Goal: Check status: Check status

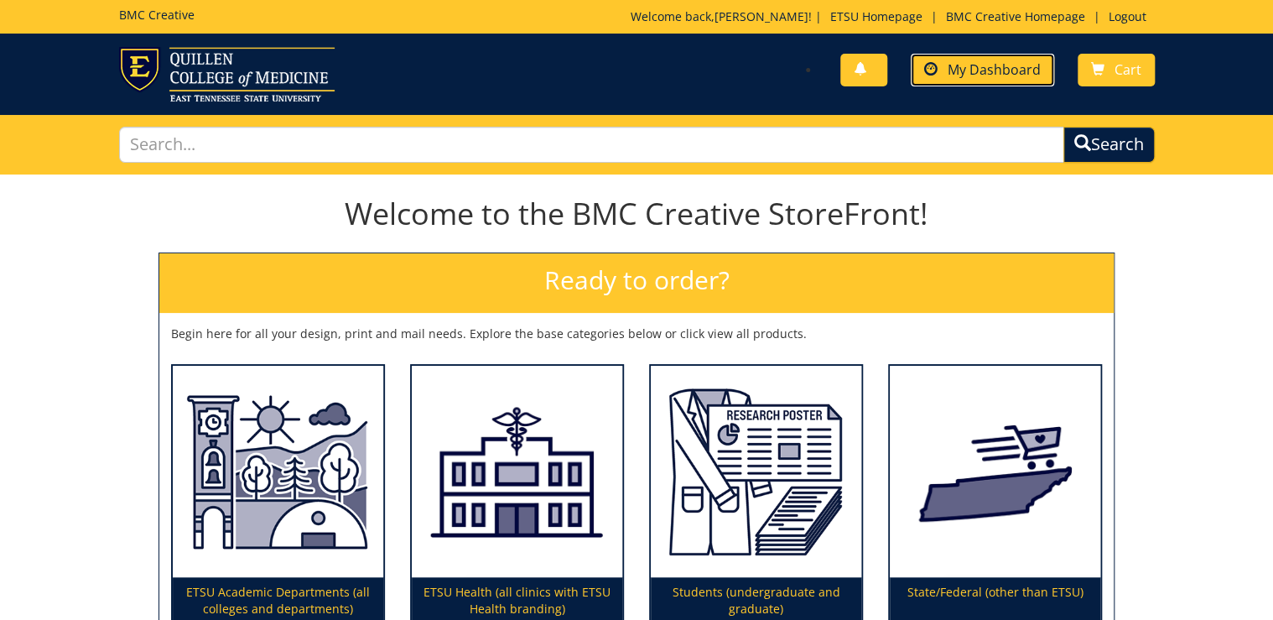
click at [1000, 76] on span "My Dashboard" at bounding box center [993, 69] width 93 height 18
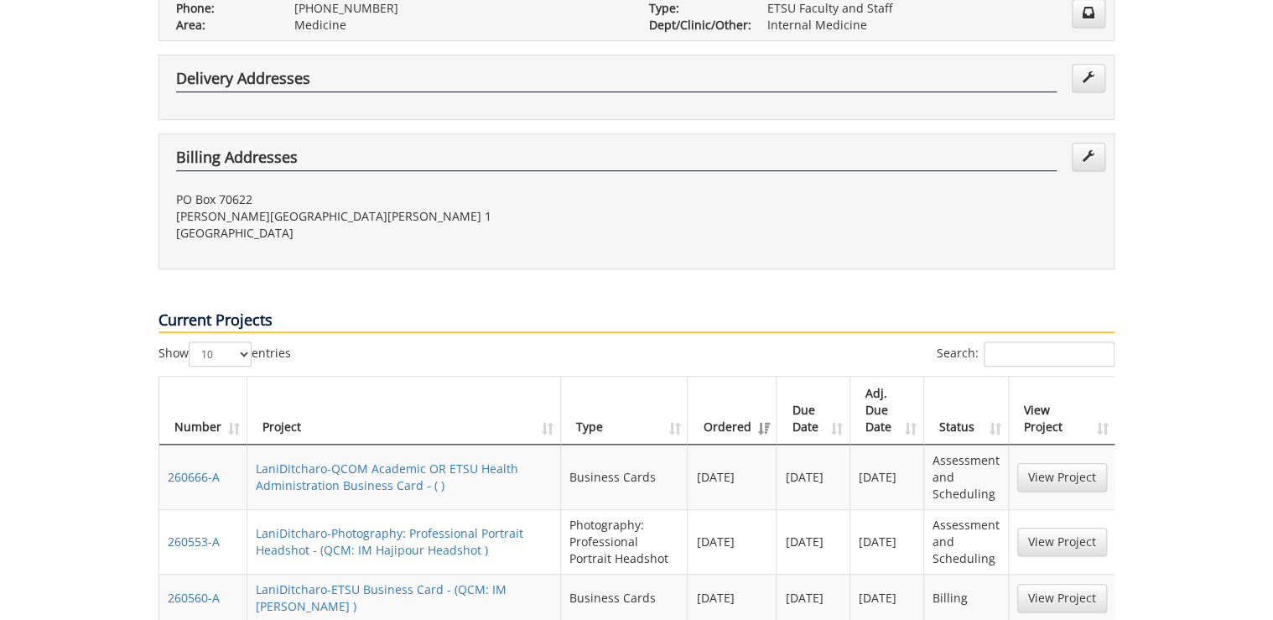
scroll to position [537, 0]
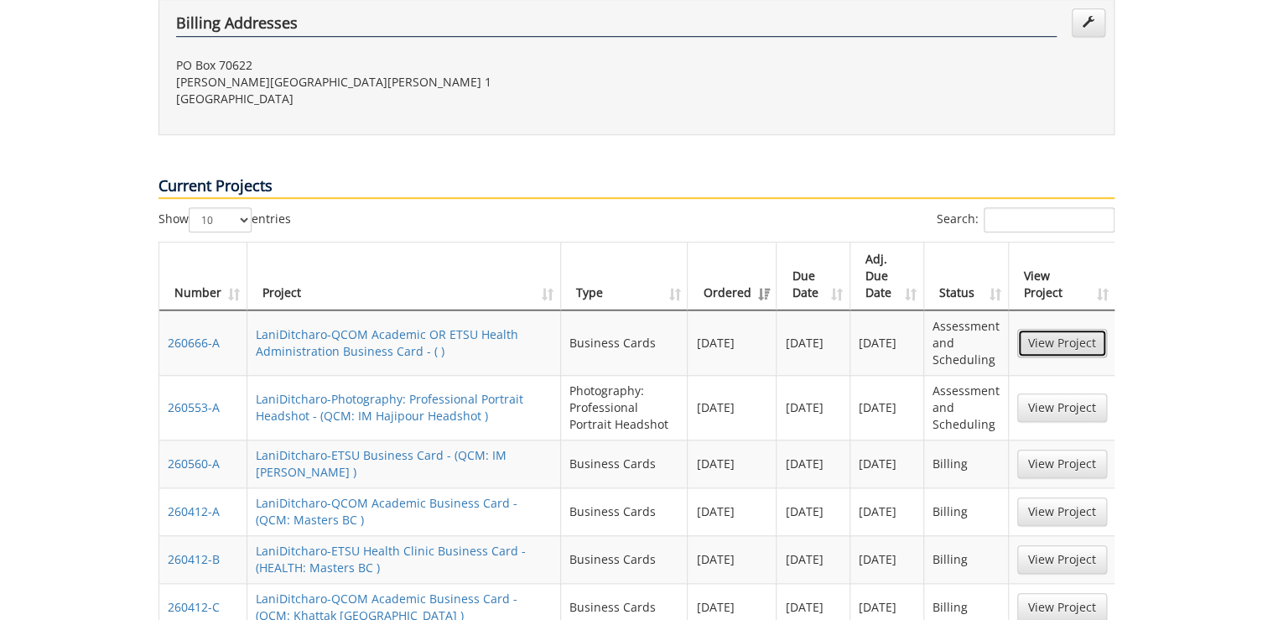
click at [1046, 329] on link "View Project" at bounding box center [1062, 343] width 90 height 29
click at [1039, 393] on link "View Project" at bounding box center [1062, 407] width 90 height 29
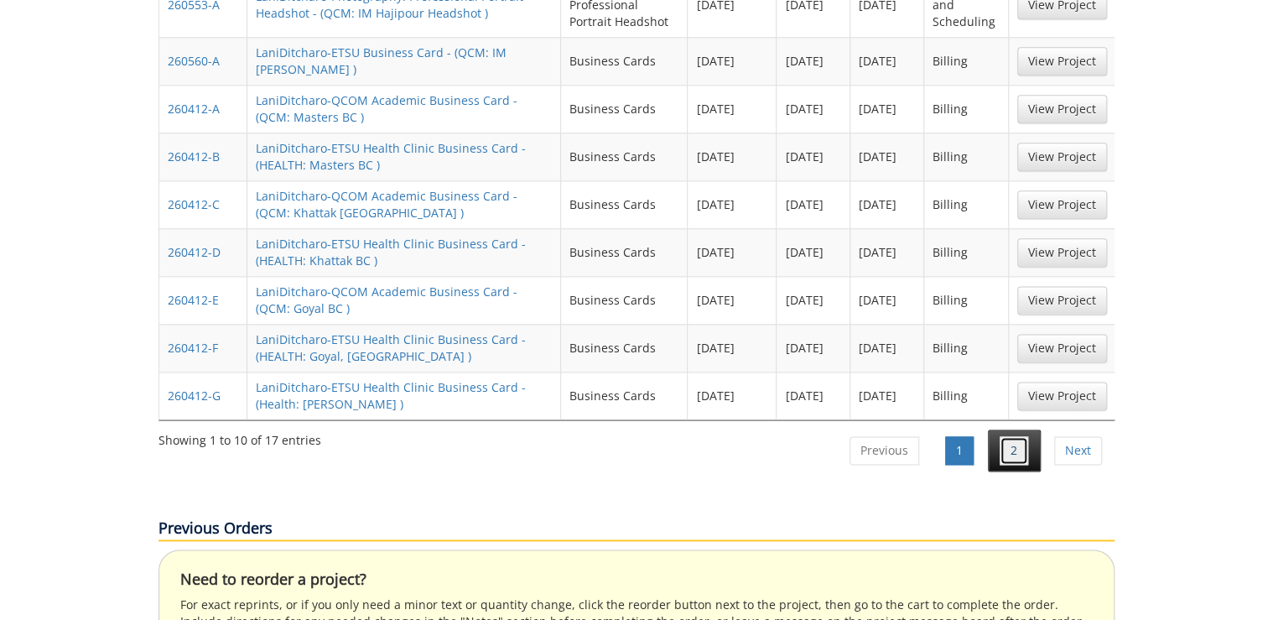
click at [1027, 436] on link "2" at bounding box center [1013, 450] width 29 height 29
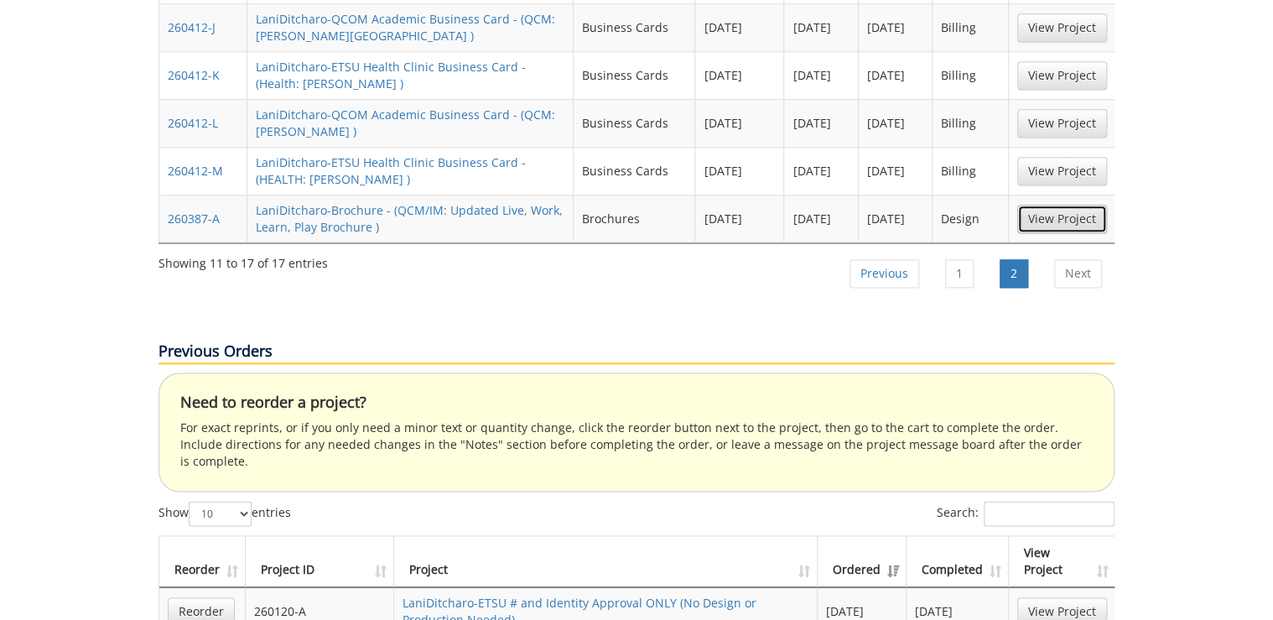
click at [1071, 205] on link "View Project" at bounding box center [1062, 219] width 90 height 29
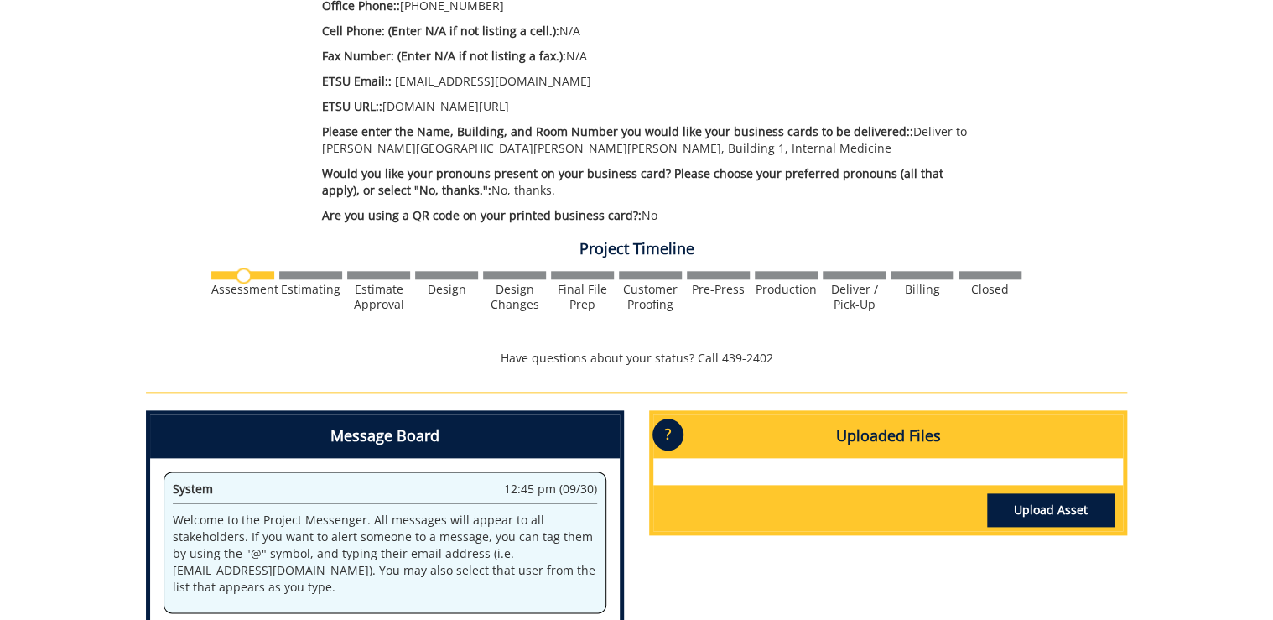
scroll to position [335, 0]
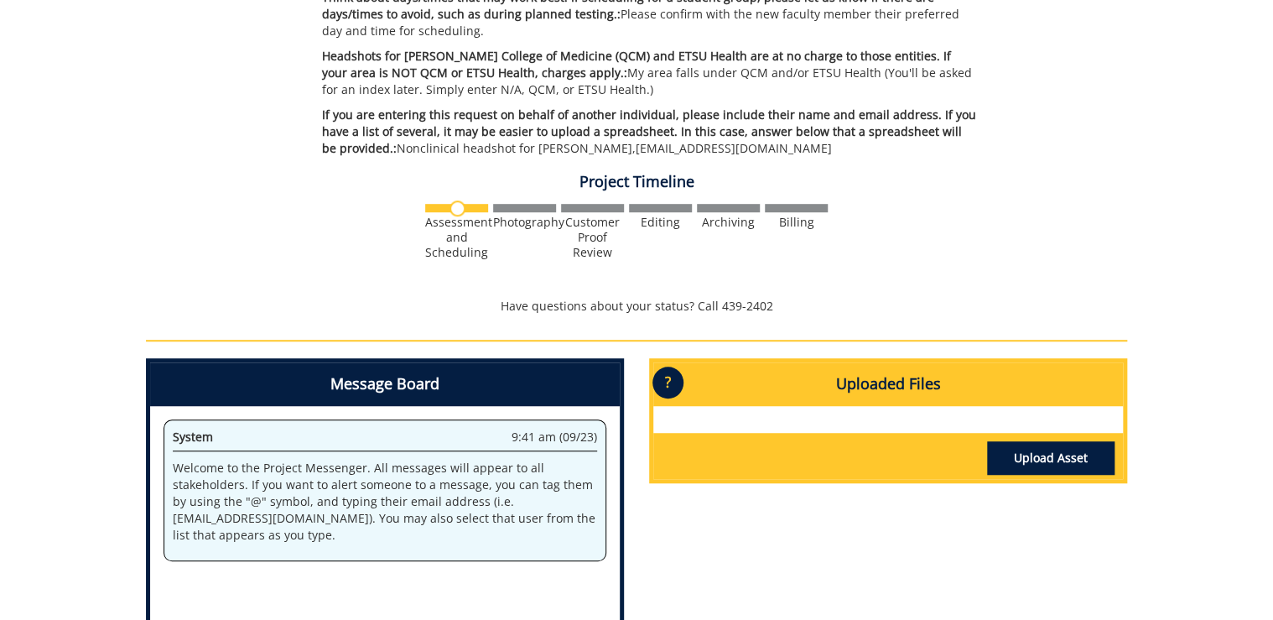
scroll to position [67, 0]
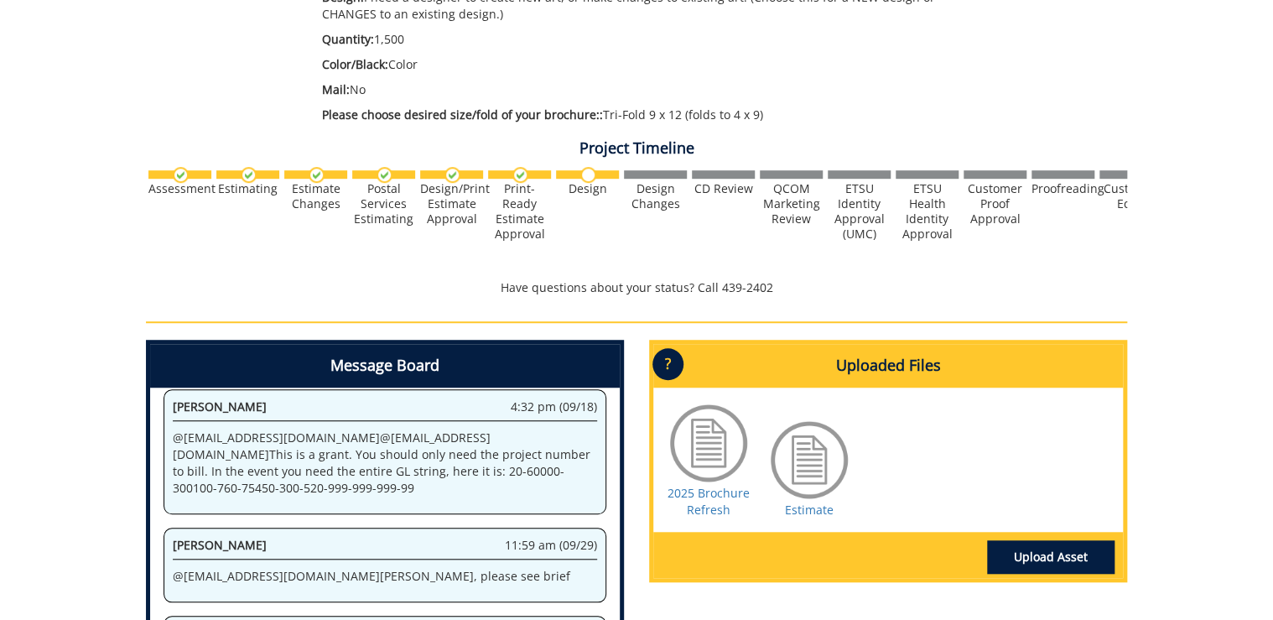
scroll to position [671, 0]
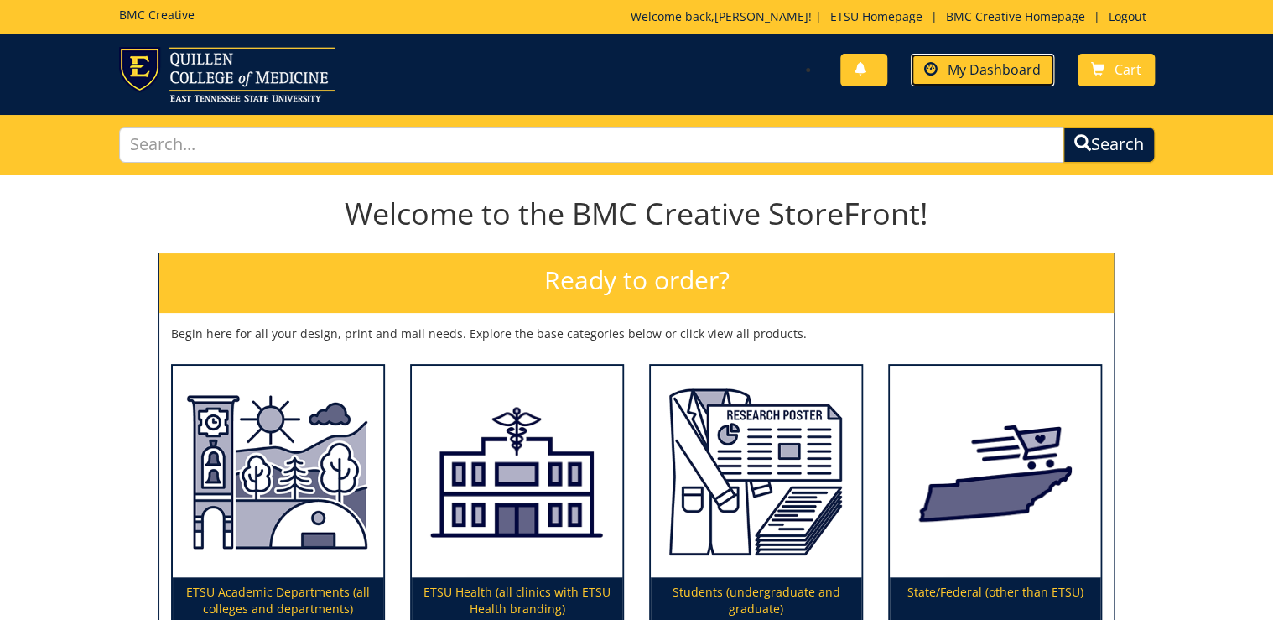
click at [1001, 73] on span "My Dashboard" at bounding box center [993, 69] width 93 height 18
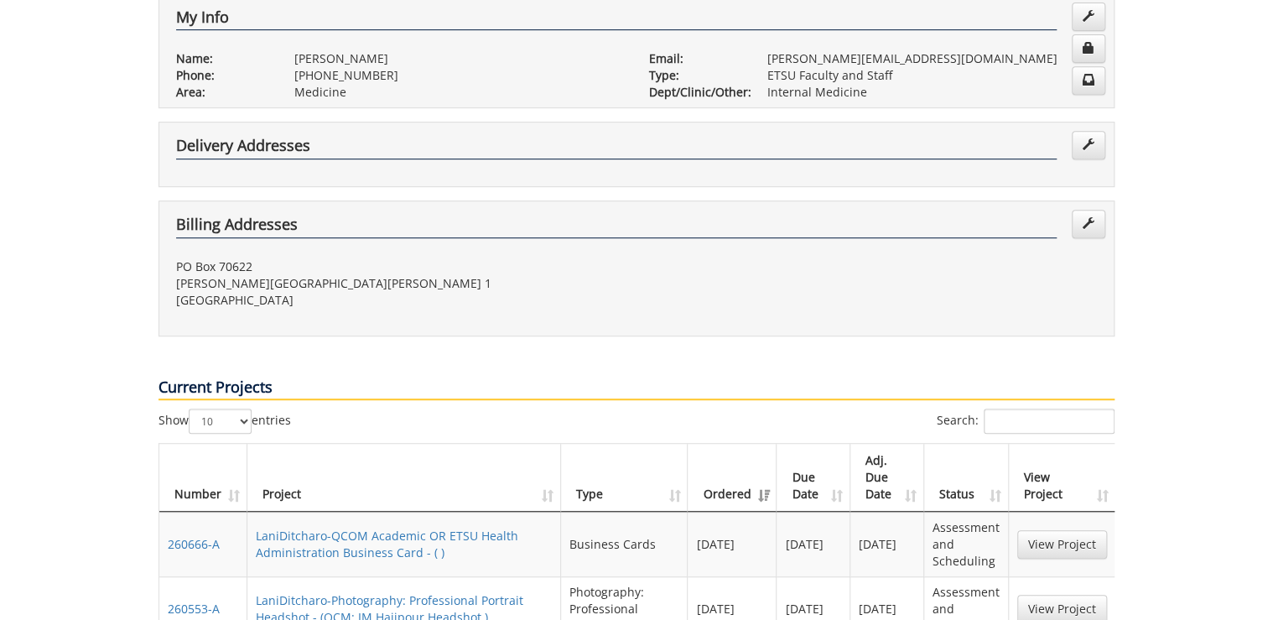
scroll to position [738, 0]
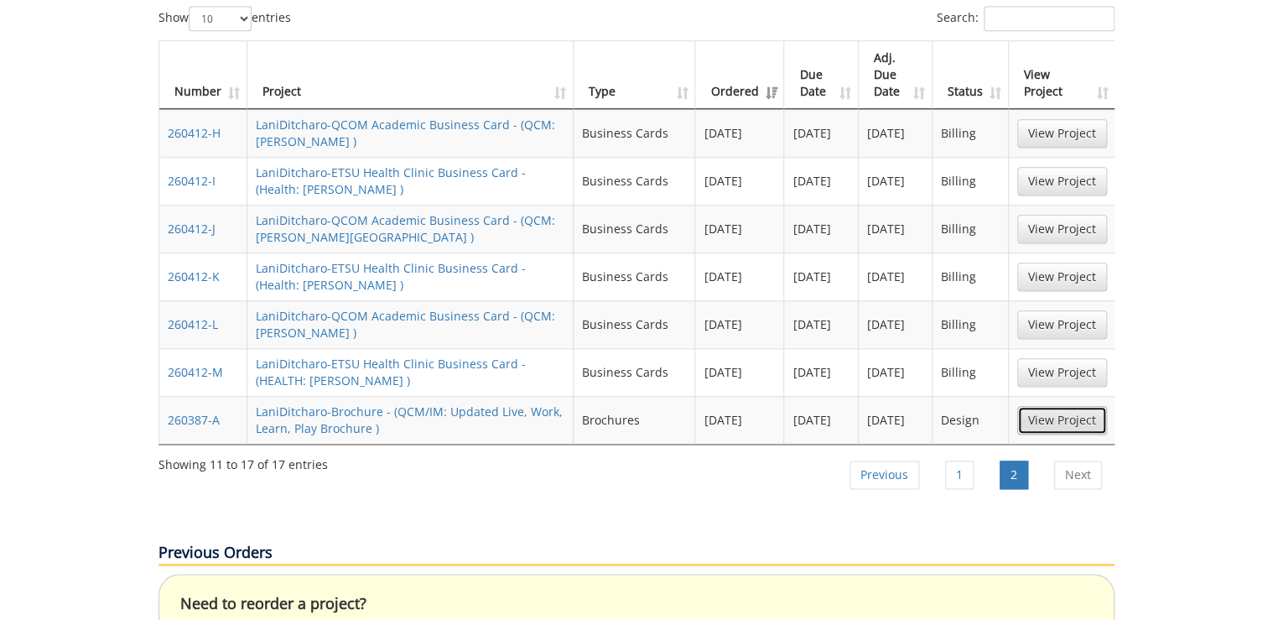
click at [1070, 406] on link "View Project" at bounding box center [1062, 420] width 90 height 29
click at [956, 460] on link "1" at bounding box center [959, 474] width 29 height 29
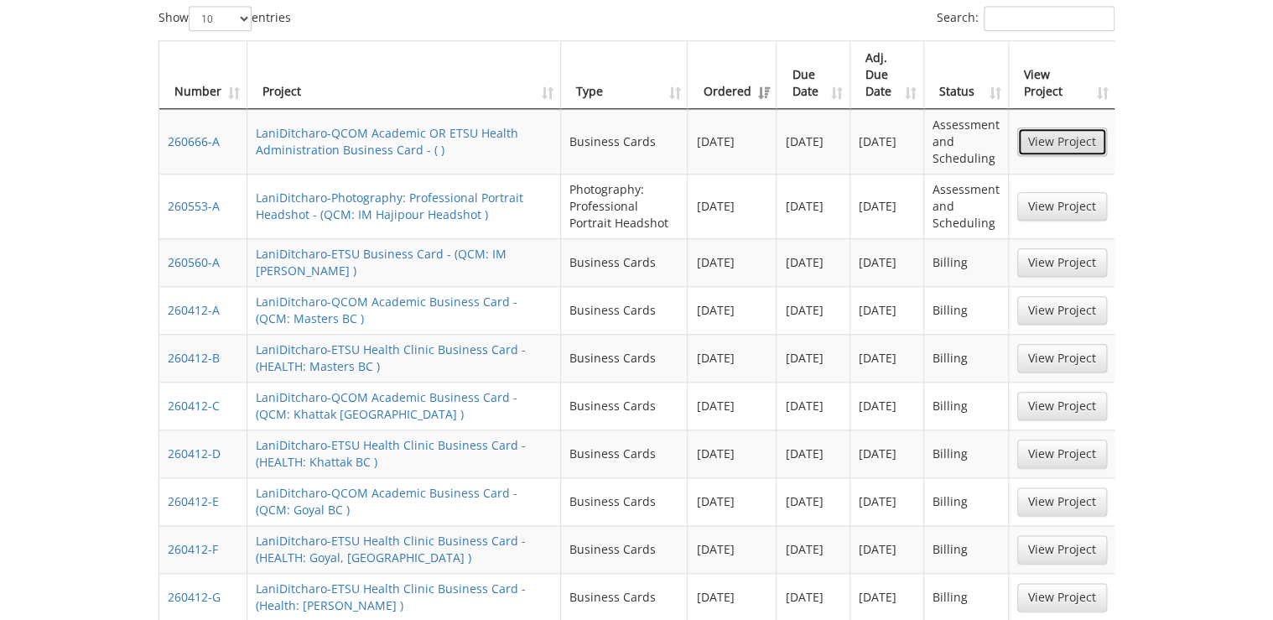
click at [1054, 127] on link "View Project" at bounding box center [1062, 141] width 90 height 29
click at [1027, 192] on link "View Project" at bounding box center [1062, 206] width 90 height 29
click at [1057, 248] on link "View Project" at bounding box center [1062, 262] width 90 height 29
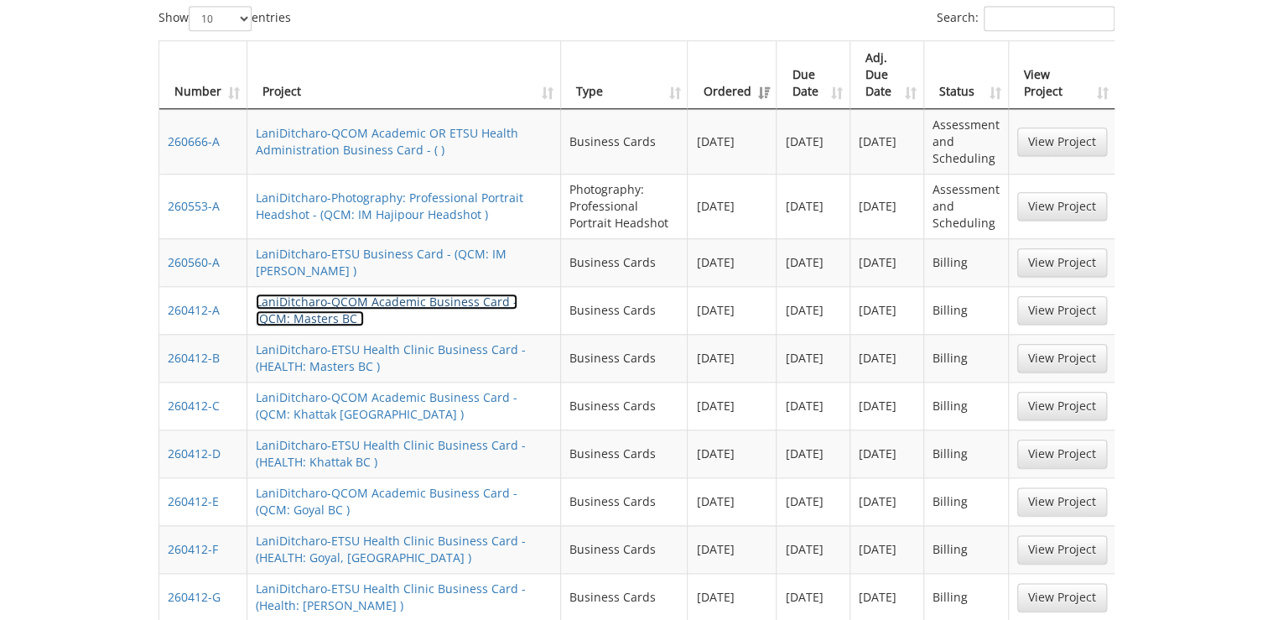
click at [329, 293] on link "LaniDitcharo-QCOM Academic Business Card - (QCM: Masters BC )" at bounding box center [387, 309] width 262 height 33
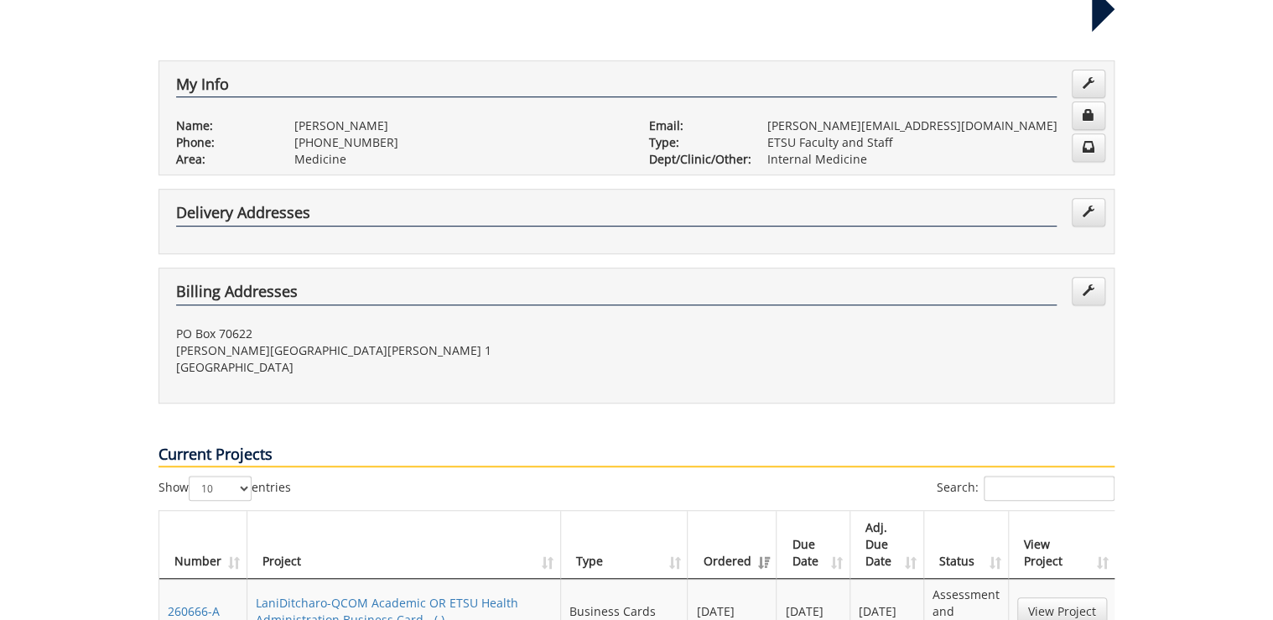
scroll to position [0, 0]
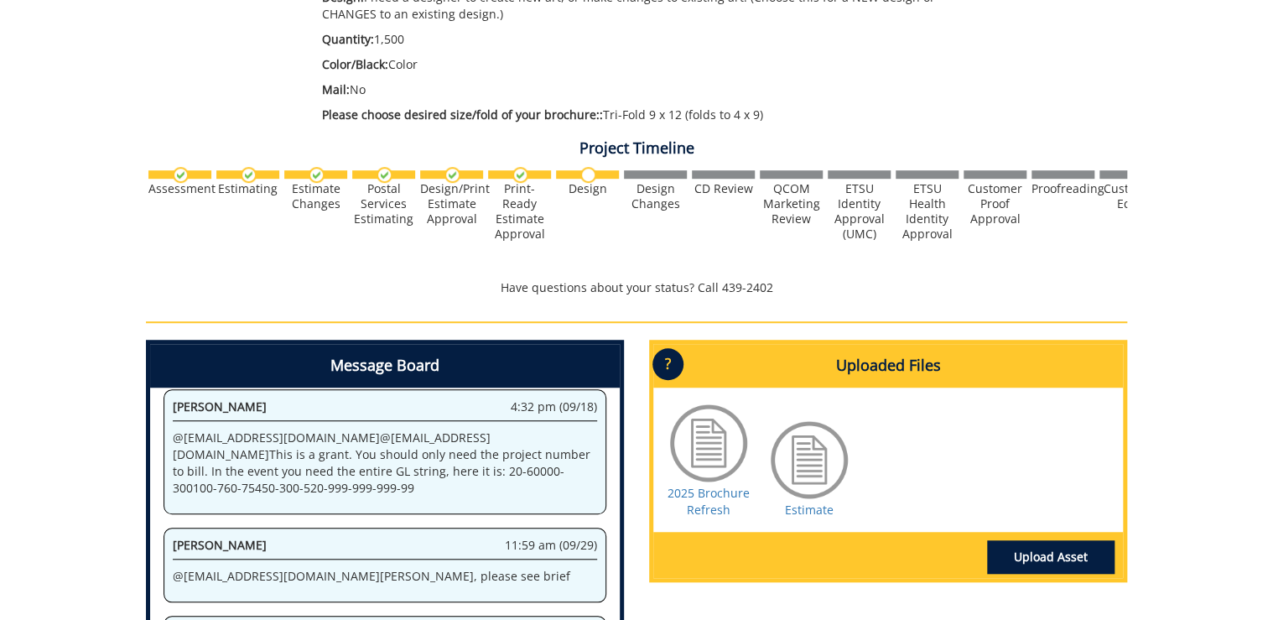
scroll to position [671, 0]
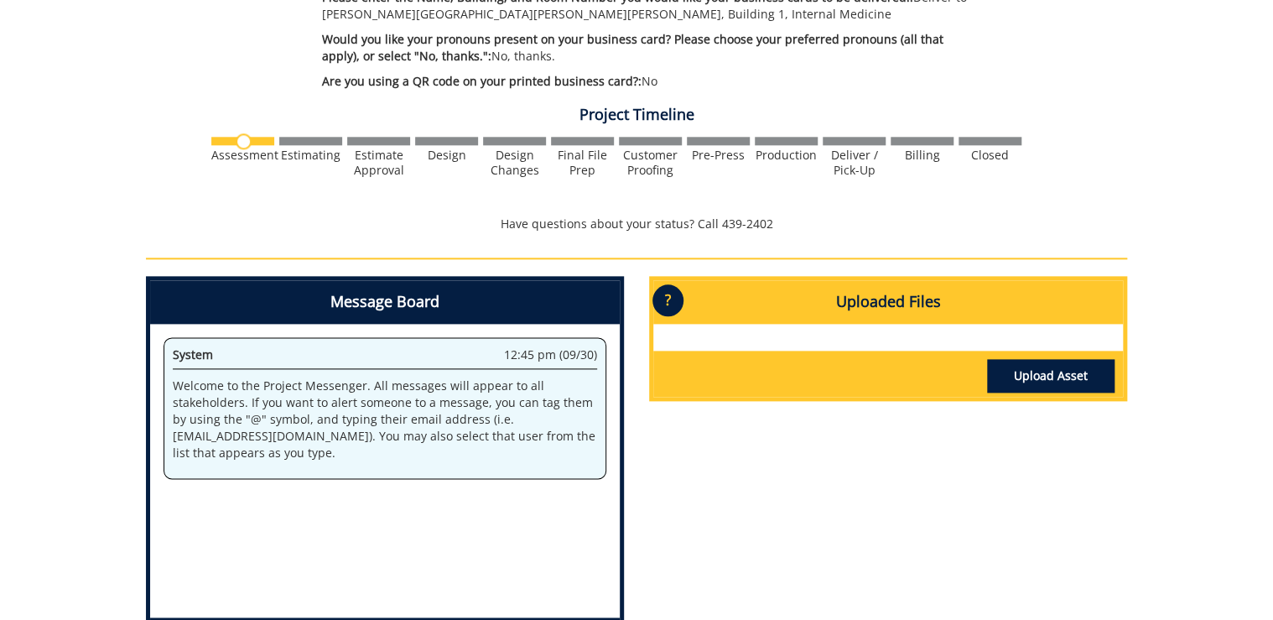
scroll to position [939, 0]
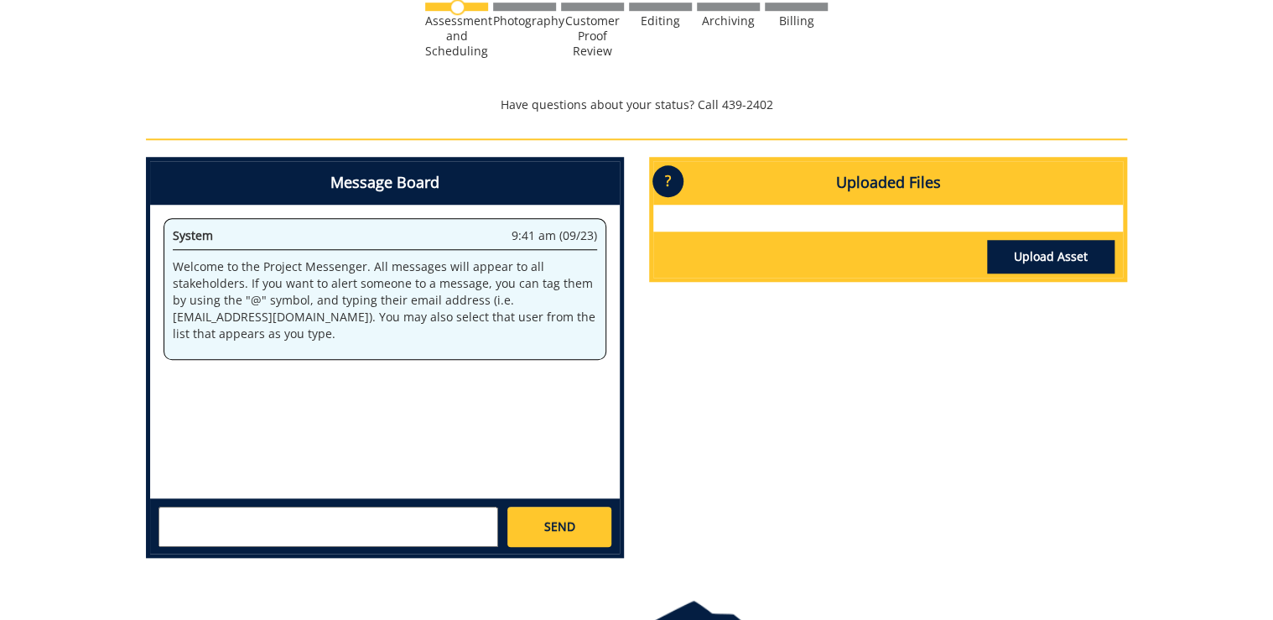
scroll to position [671, 0]
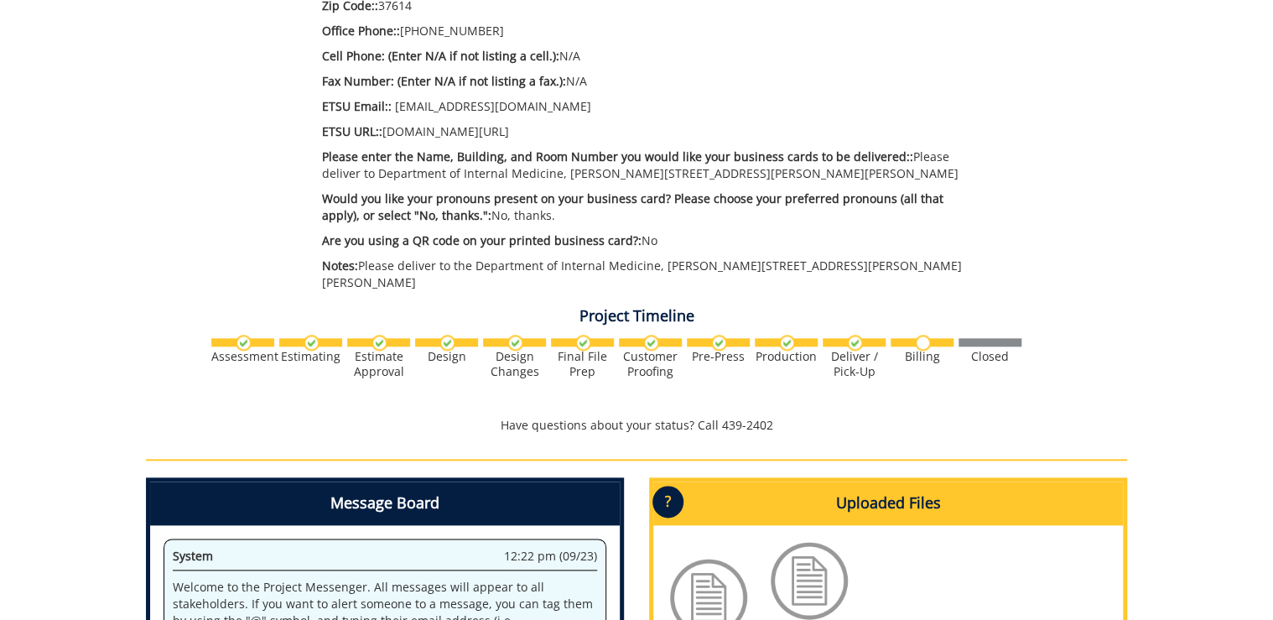
scroll to position [805, 0]
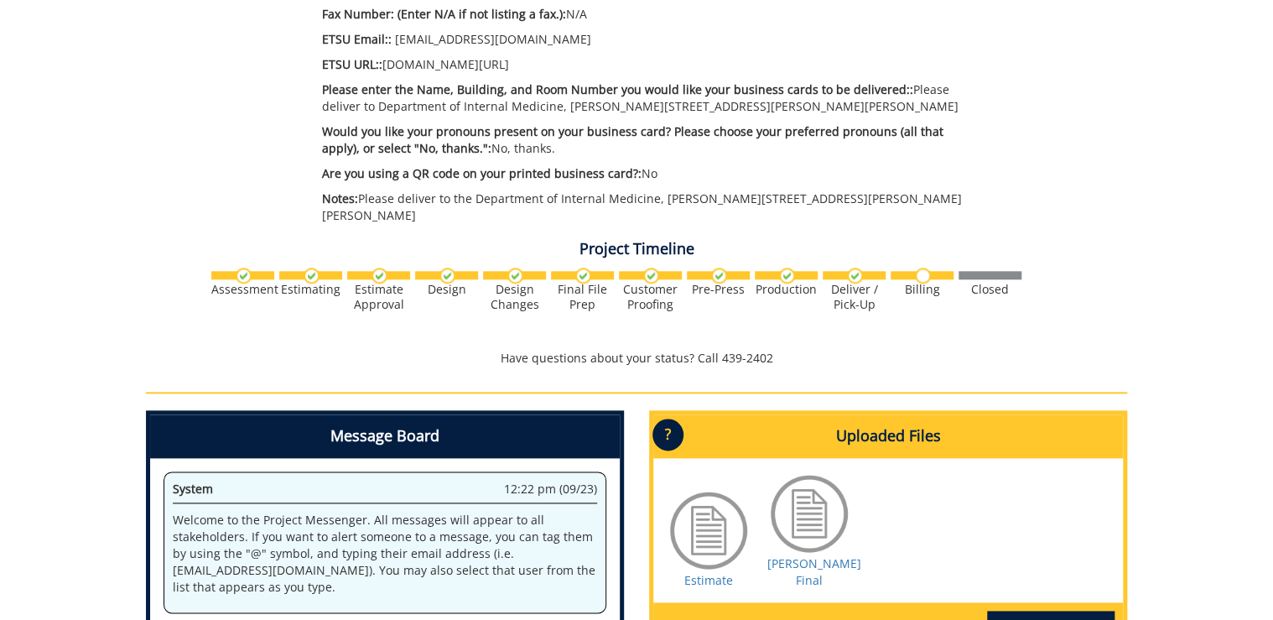
click at [704, 571] on div "Estimate [PERSON_NAME] Final" at bounding box center [888, 530] width 470 height 144
click at [711, 572] on link "Estimate" at bounding box center [708, 580] width 49 height 16
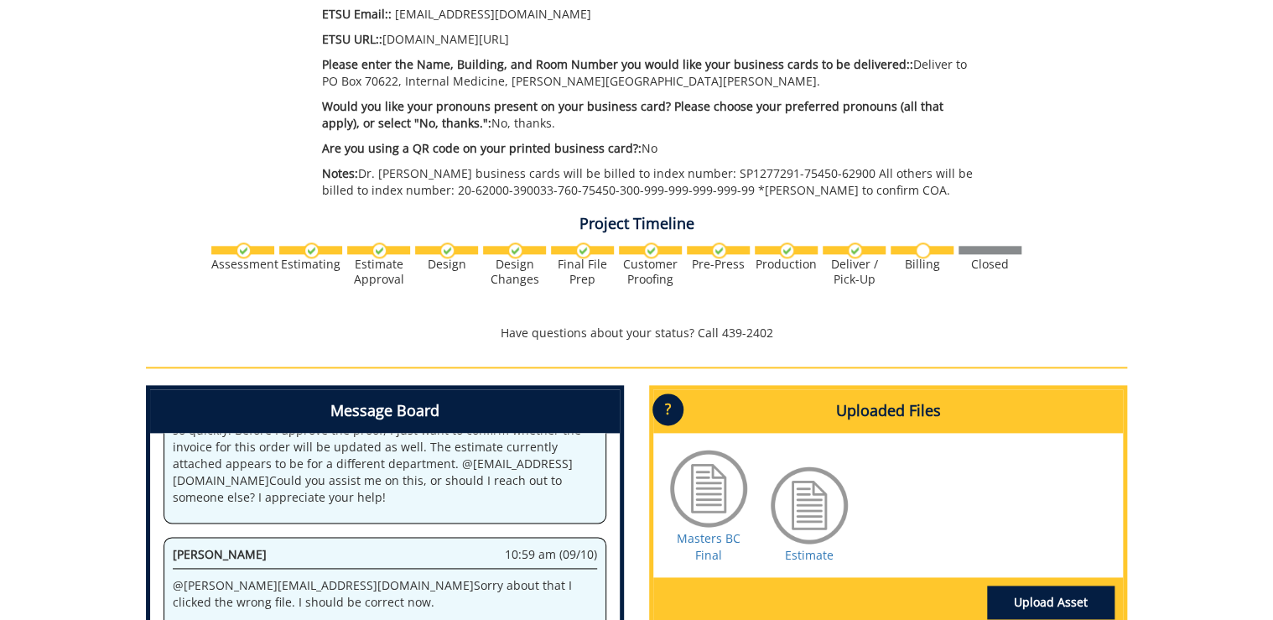
scroll to position [939, 0]
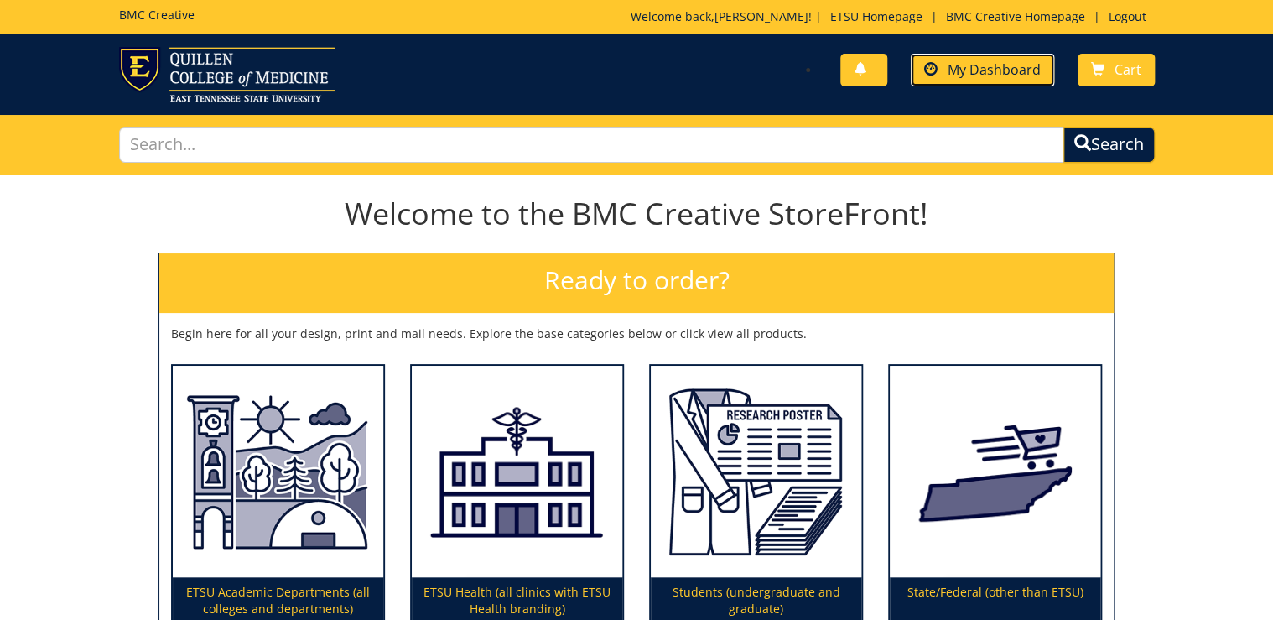
click at [996, 61] on span "My Dashboard" at bounding box center [993, 69] width 93 height 18
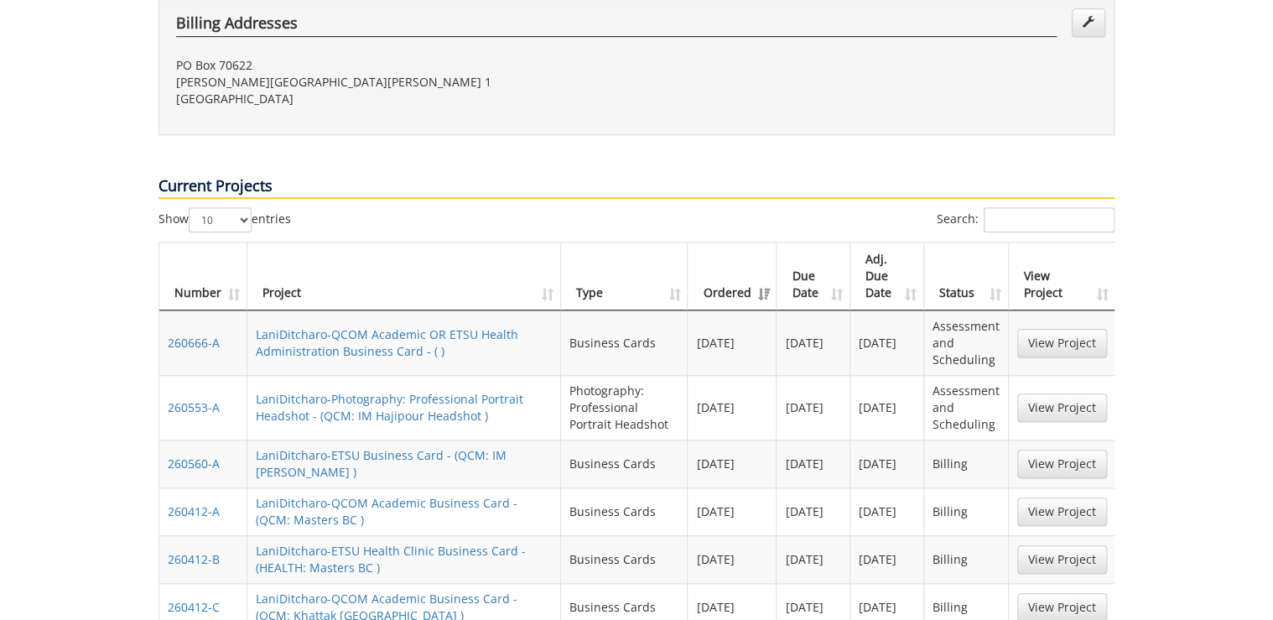
scroll to position [1006, 0]
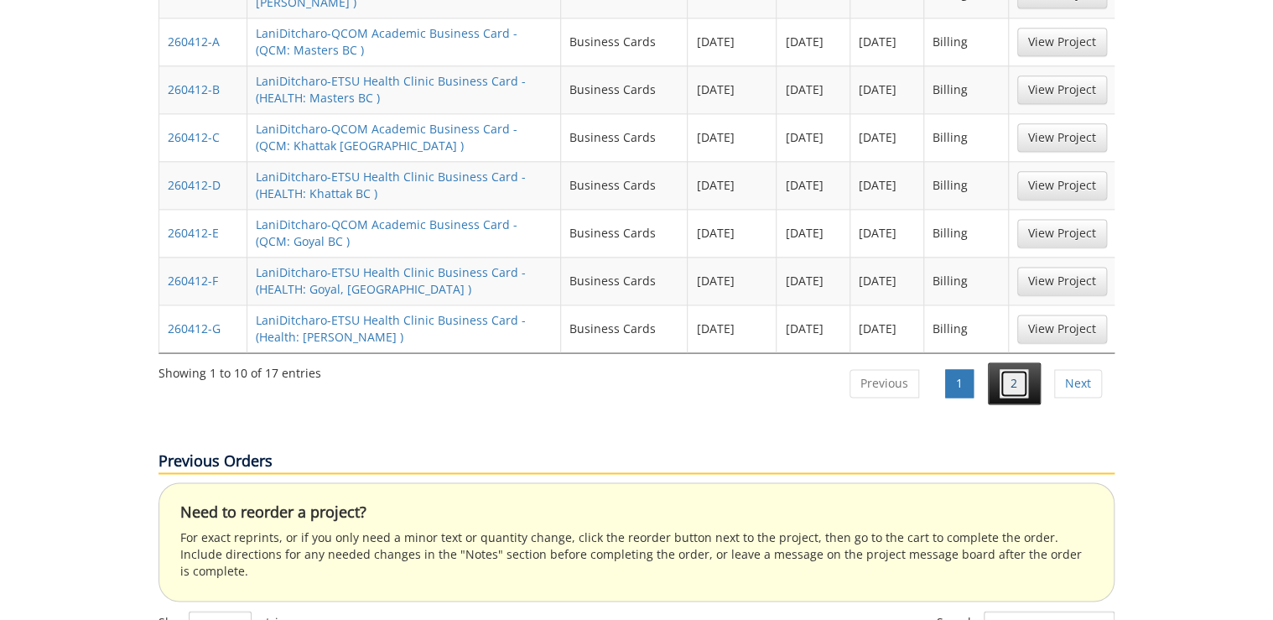
click at [1016, 369] on link "2" at bounding box center [1013, 383] width 29 height 29
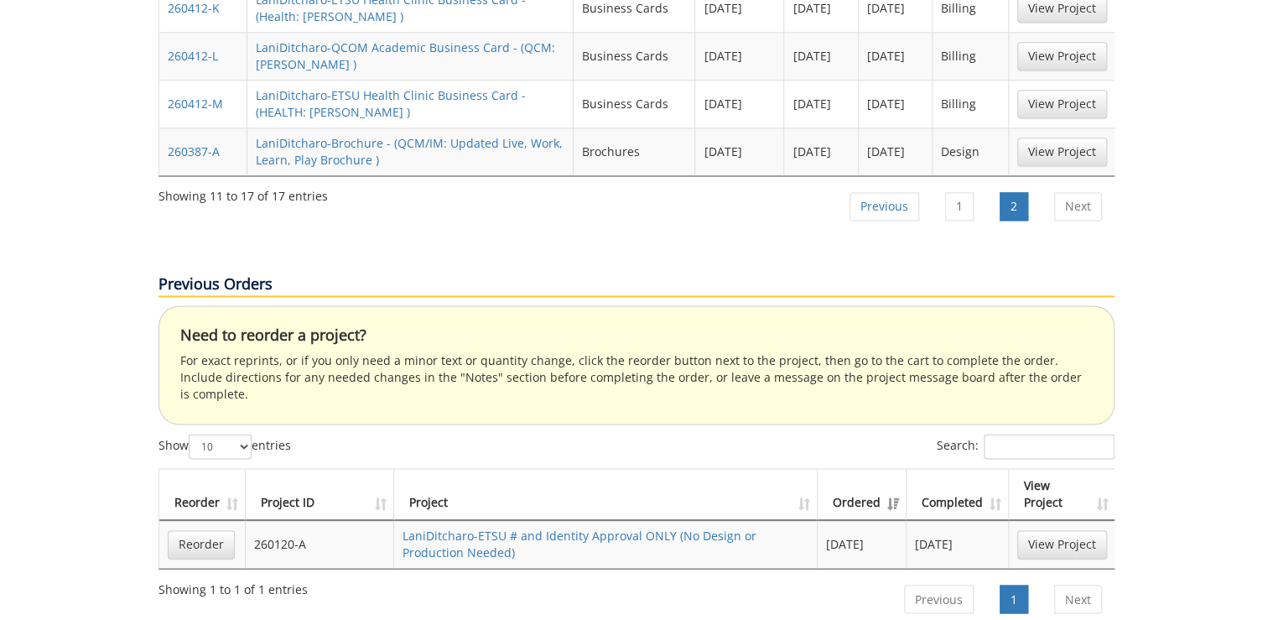
scroll to position [671, 0]
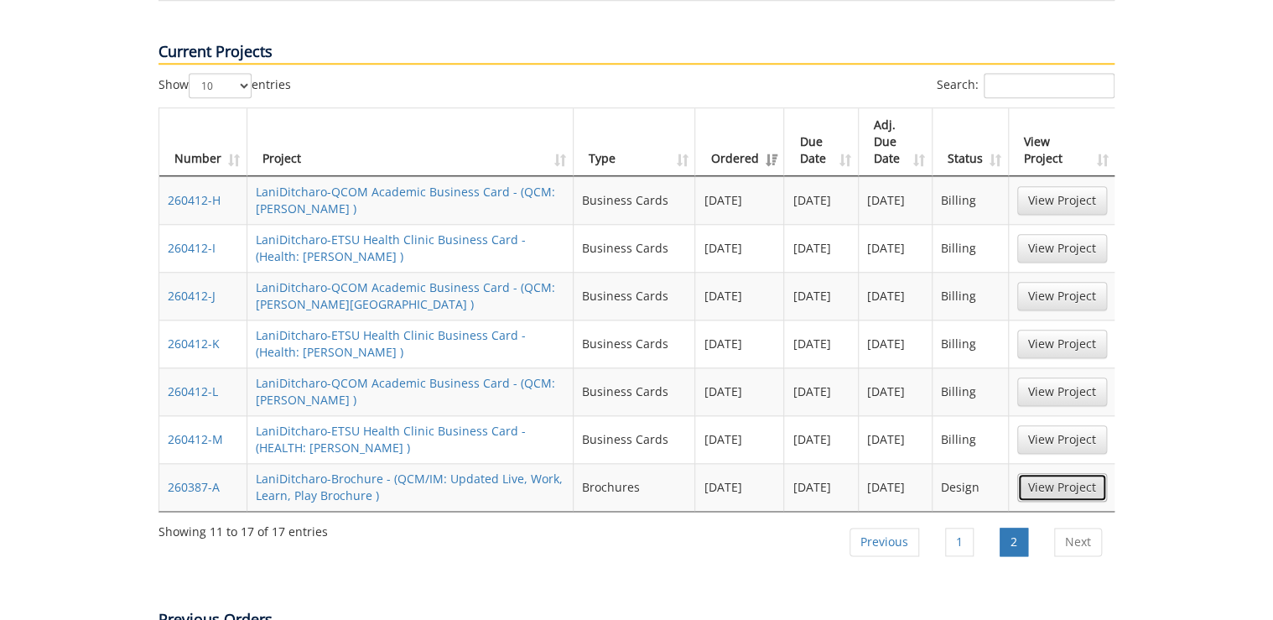
click at [1061, 473] on link "View Project" at bounding box center [1062, 487] width 90 height 29
click at [963, 527] on link "1" at bounding box center [959, 541] width 29 height 29
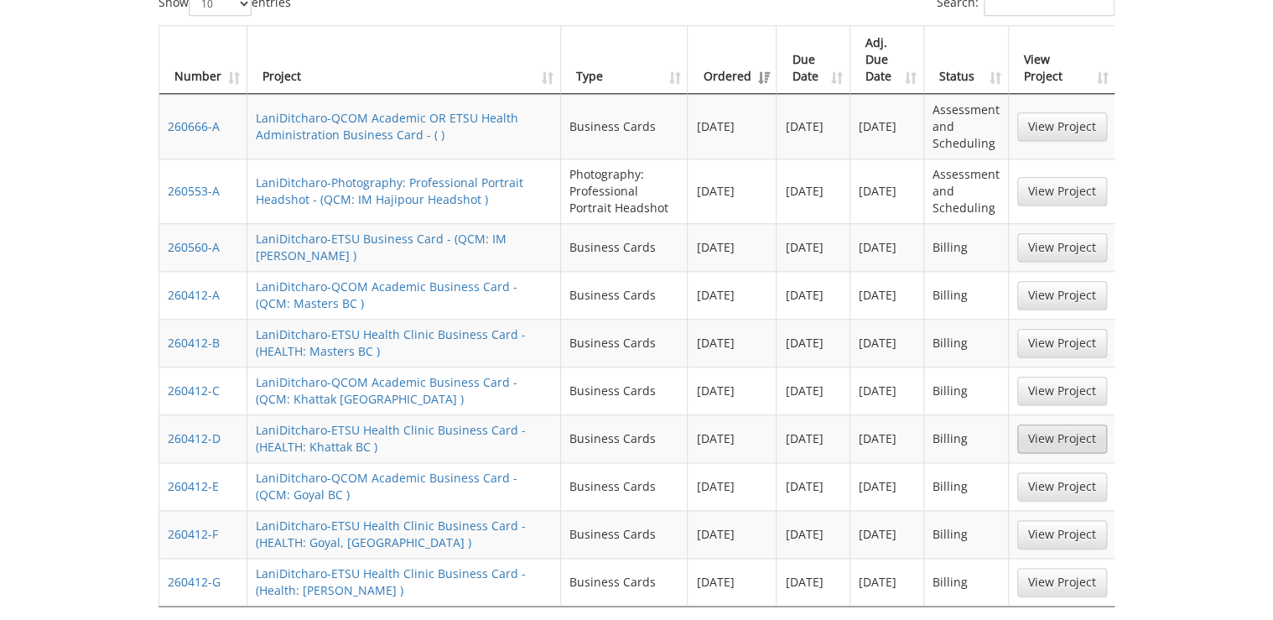
scroll to position [619, 0]
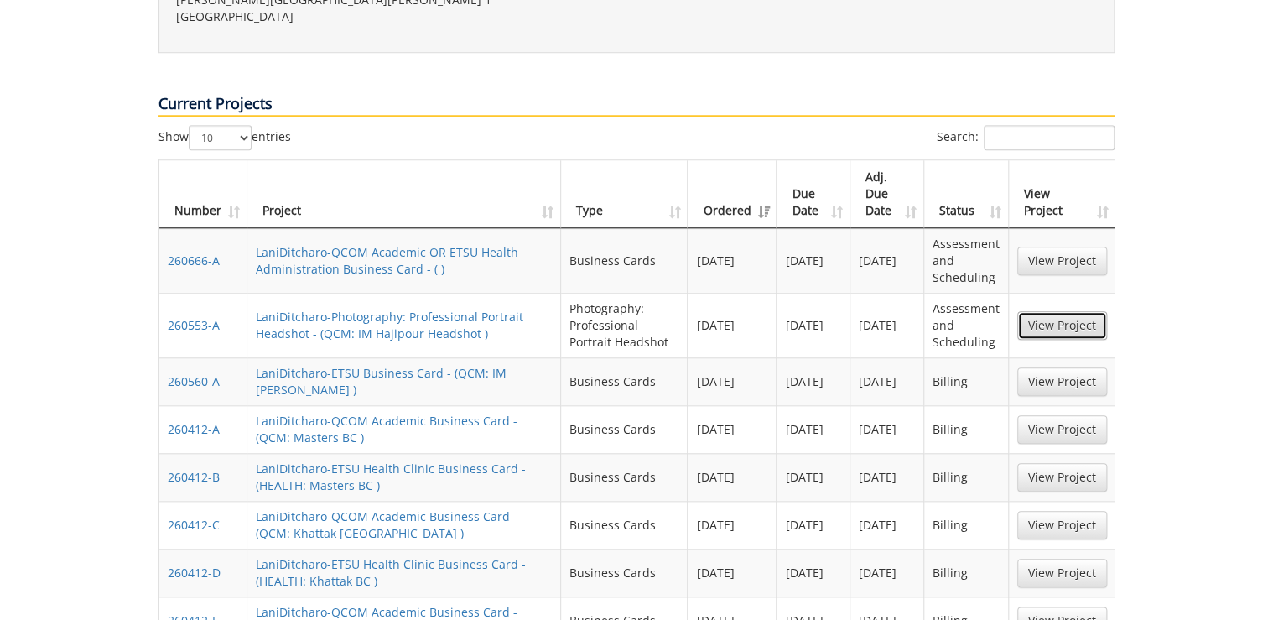
click at [1028, 311] on link "View Project" at bounding box center [1062, 325] width 90 height 29
click at [1064, 247] on link "View Project" at bounding box center [1062, 261] width 90 height 29
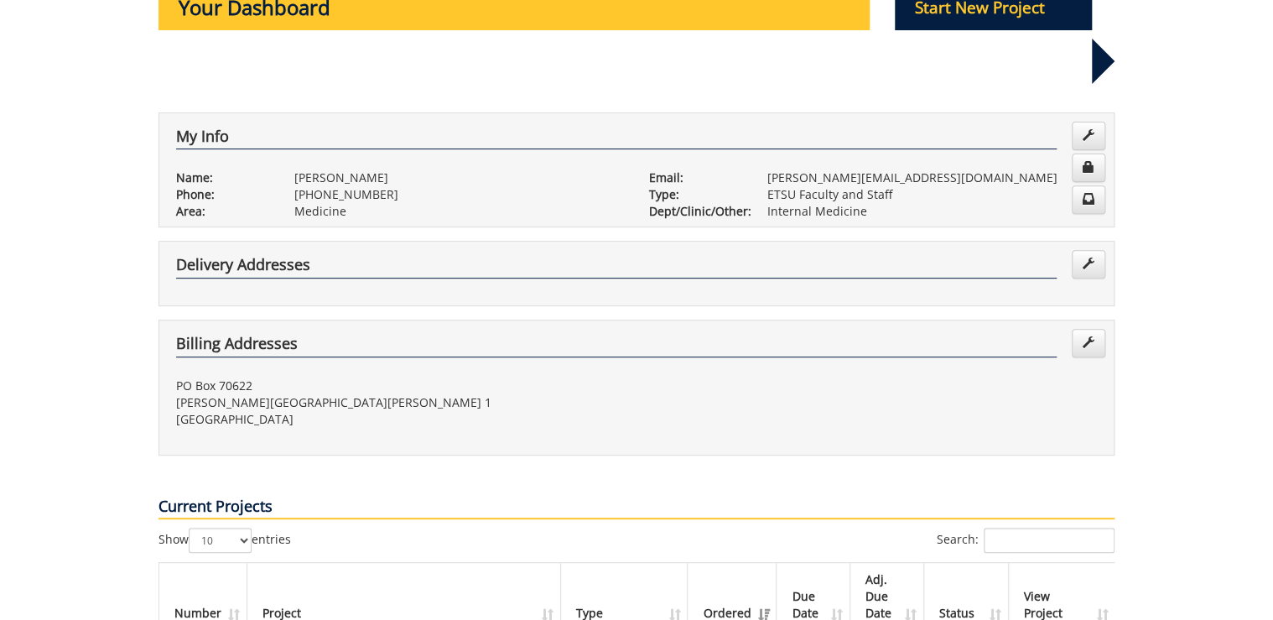
scroll to position [0, 0]
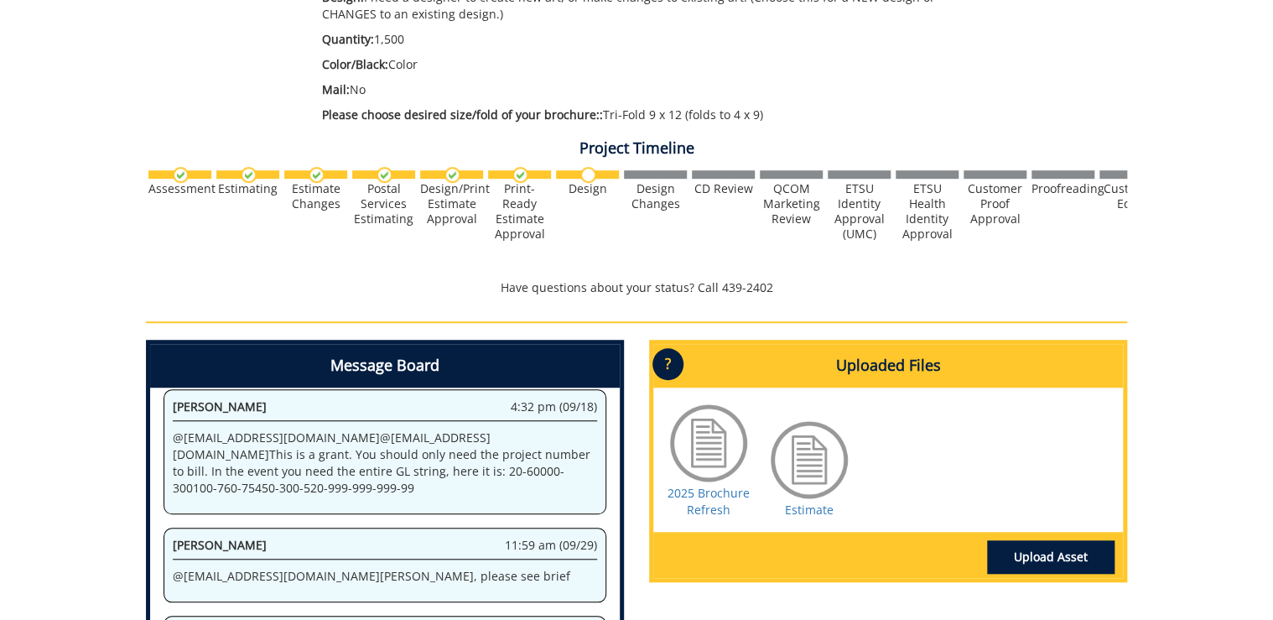
scroll to position [671, 0]
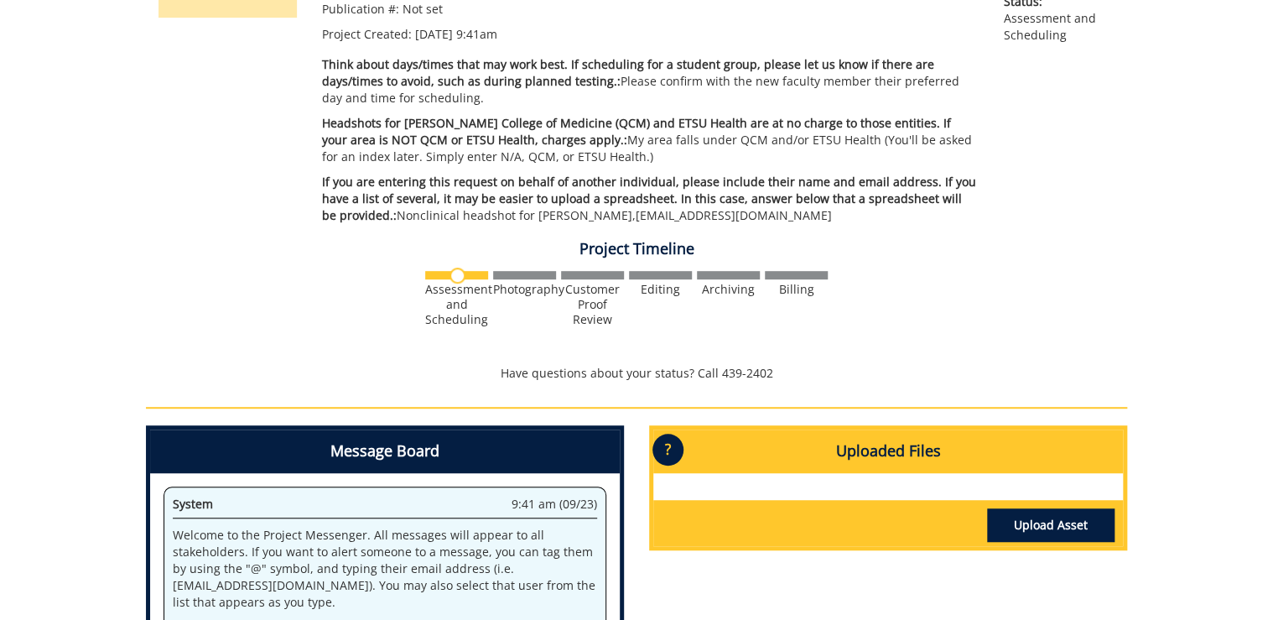
scroll to position [604, 0]
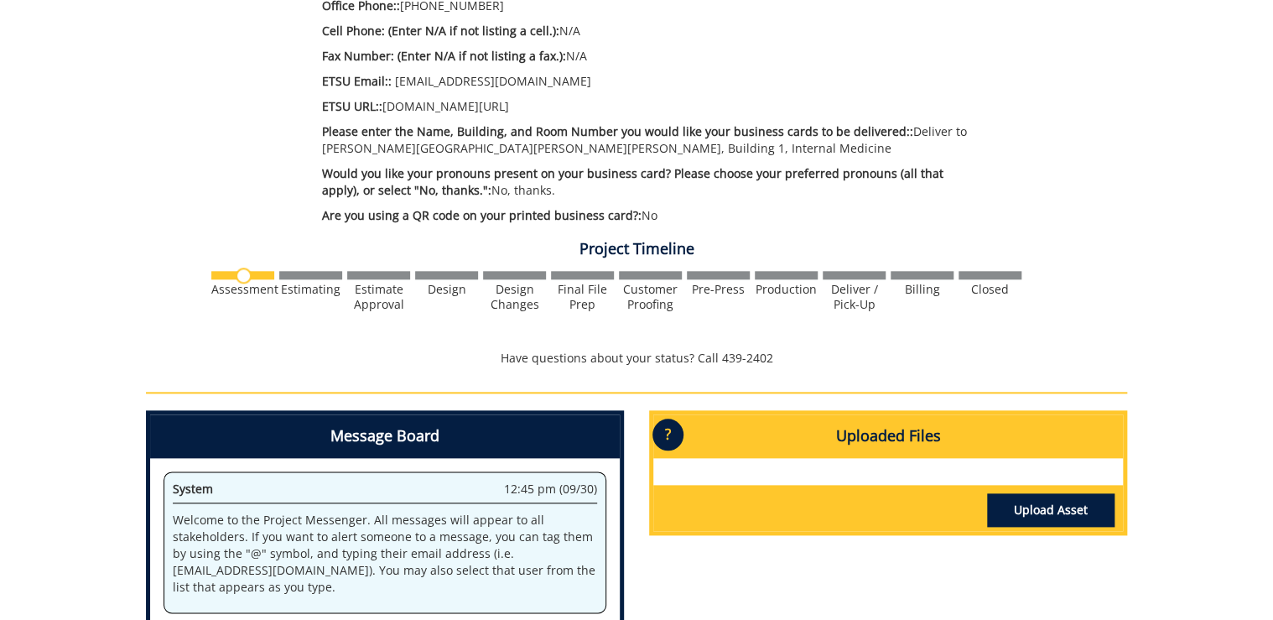
scroll to position [1006, 0]
